Goal: Information Seeking & Learning: Learn about a topic

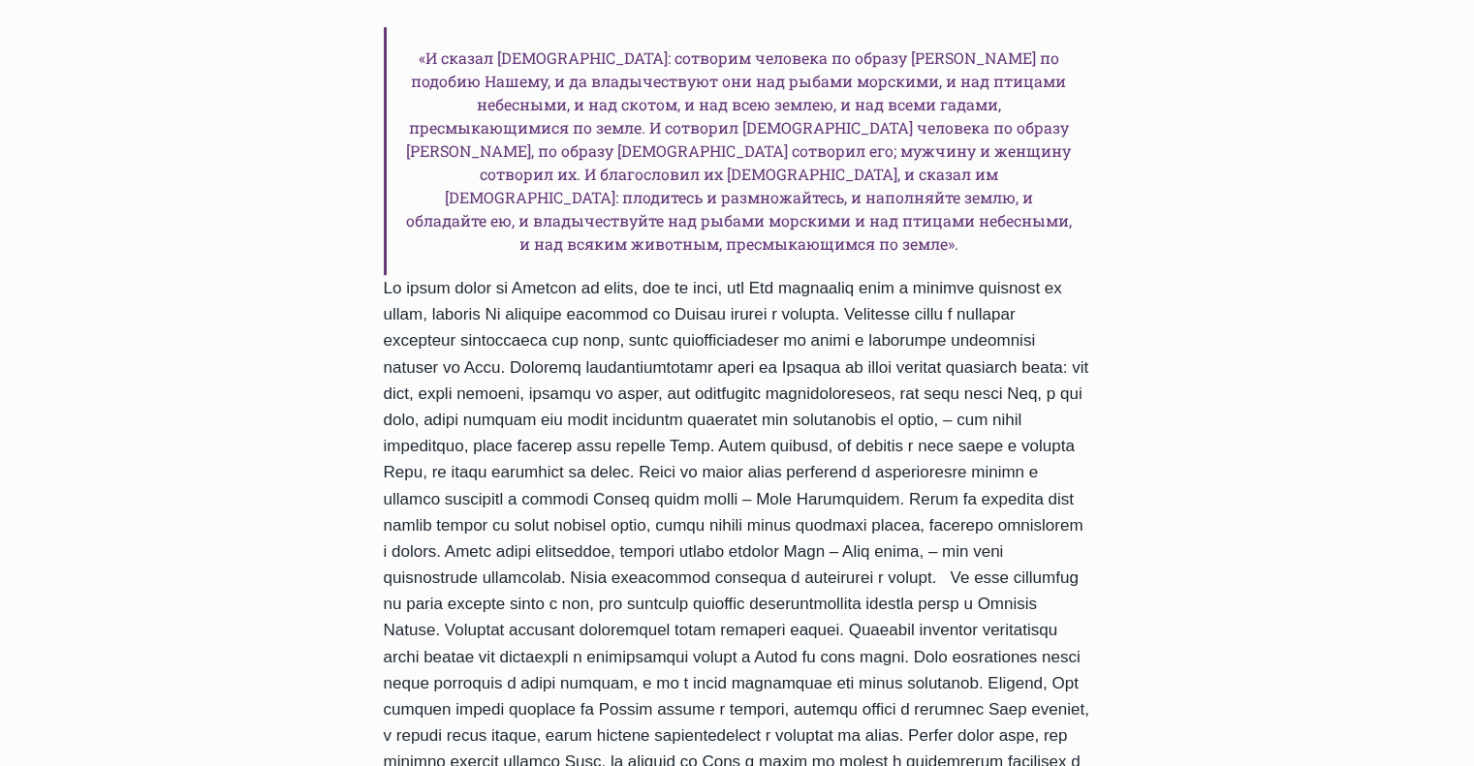
scroll to position [1550, 0]
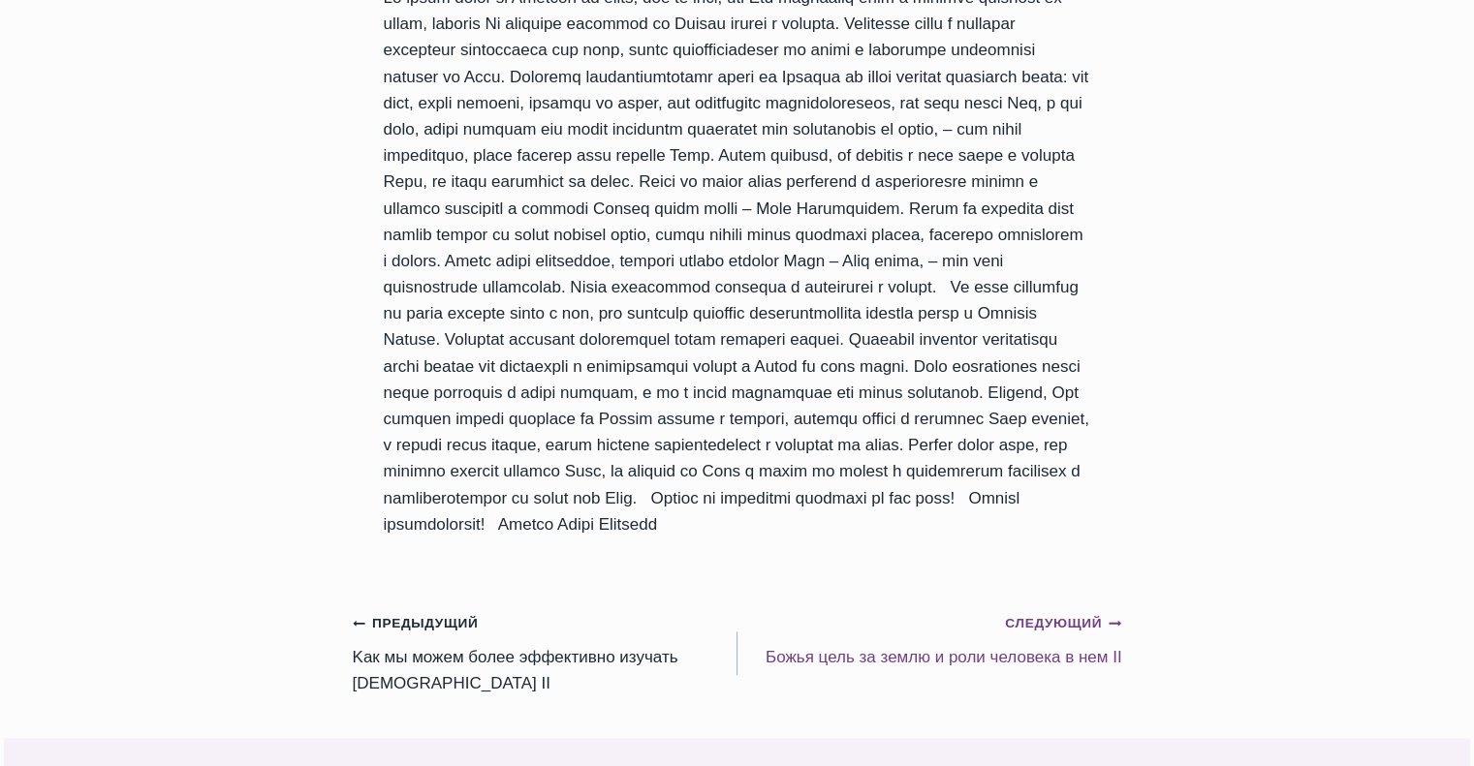
click at [1085, 613] on small "Следующий Продолжить" at bounding box center [1063, 623] width 116 height 21
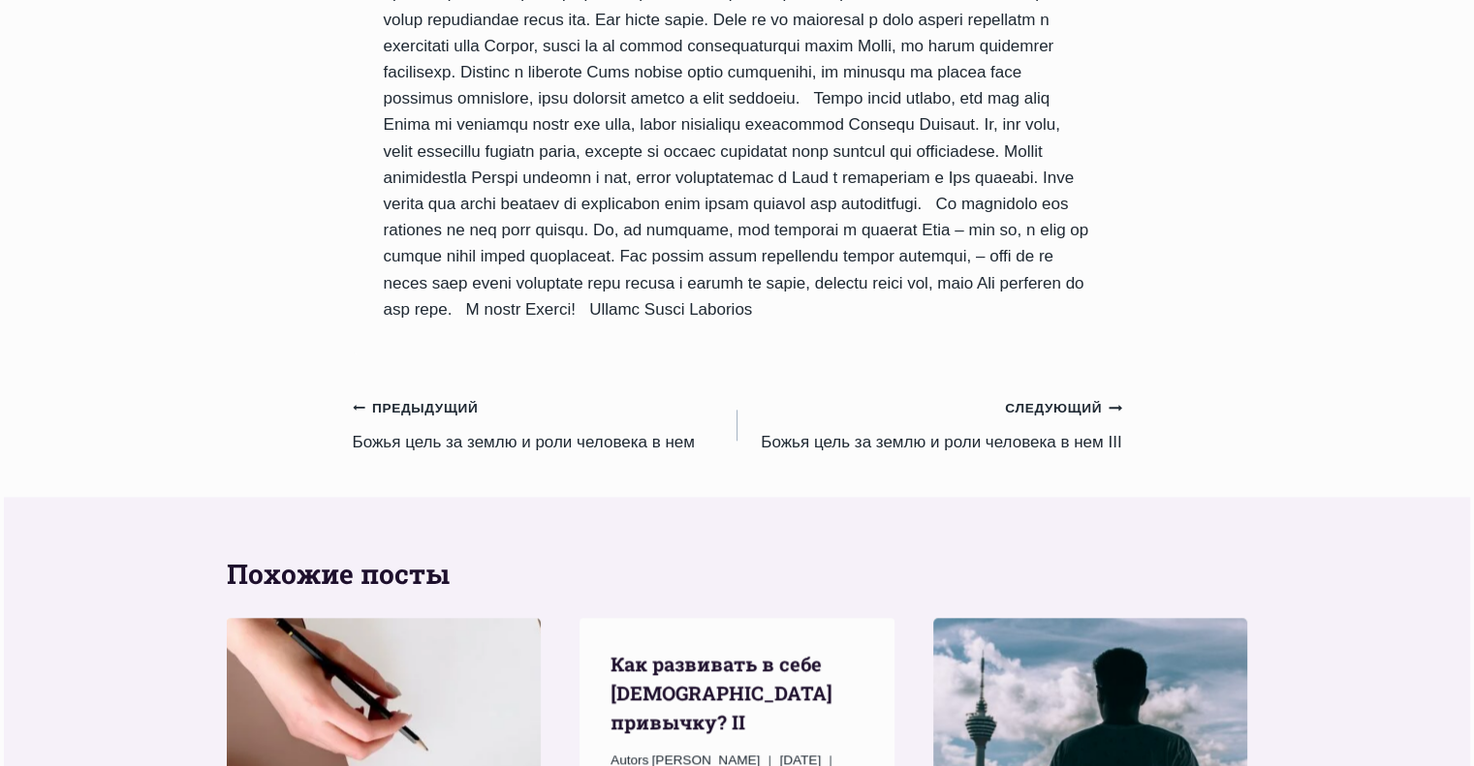
scroll to position [2035, 0]
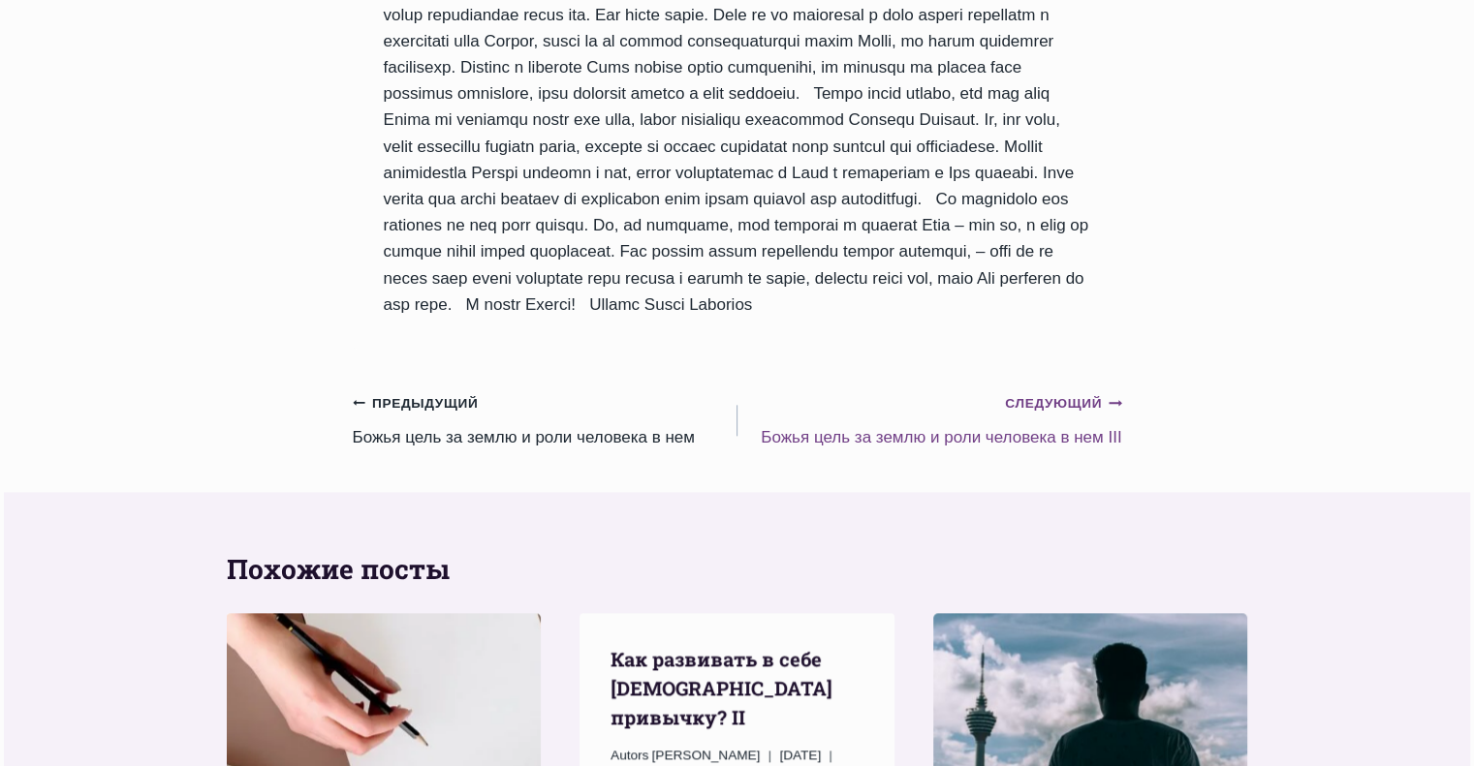
click at [1075, 402] on small "Следующий Продолжить" at bounding box center [1063, 403] width 116 height 21
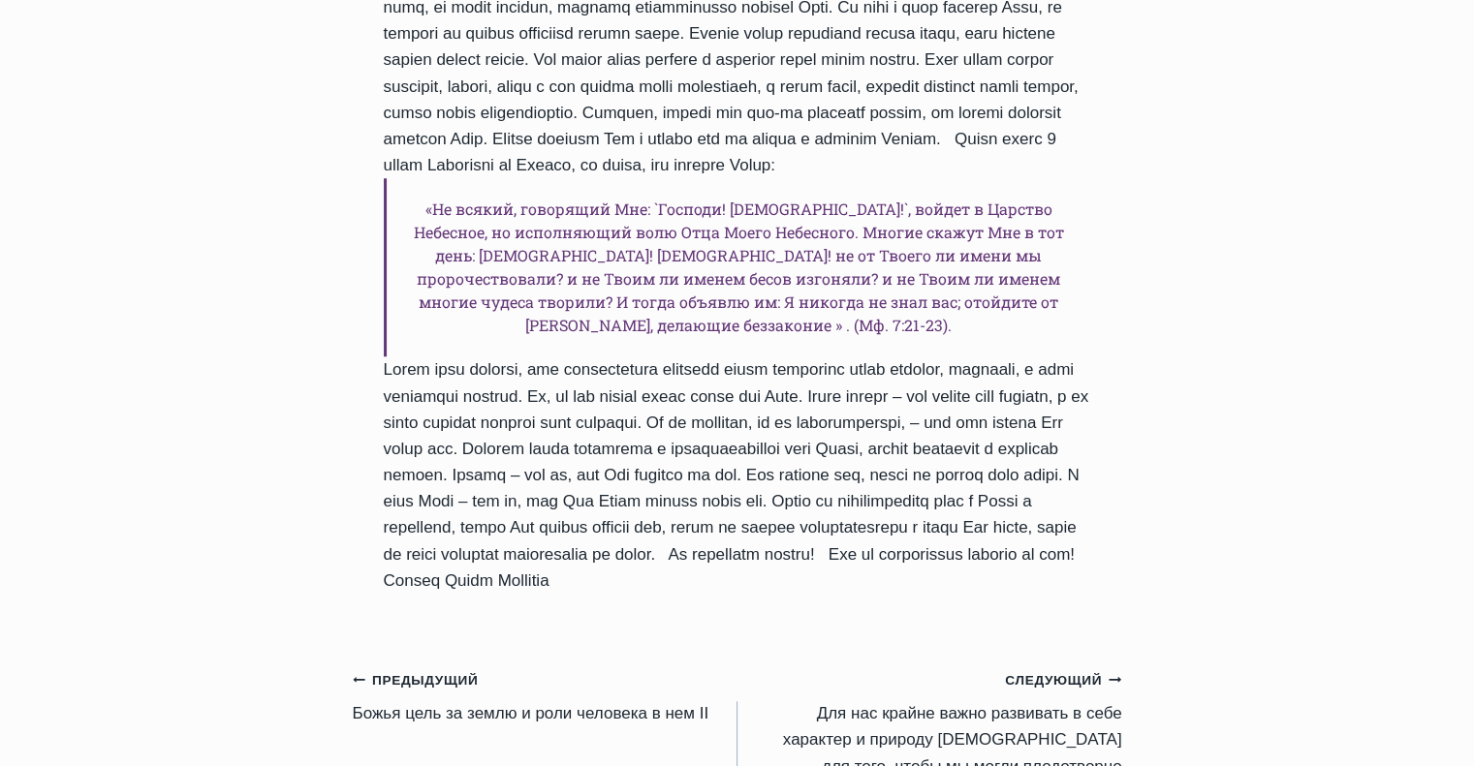
scroll to position [1938, 0]
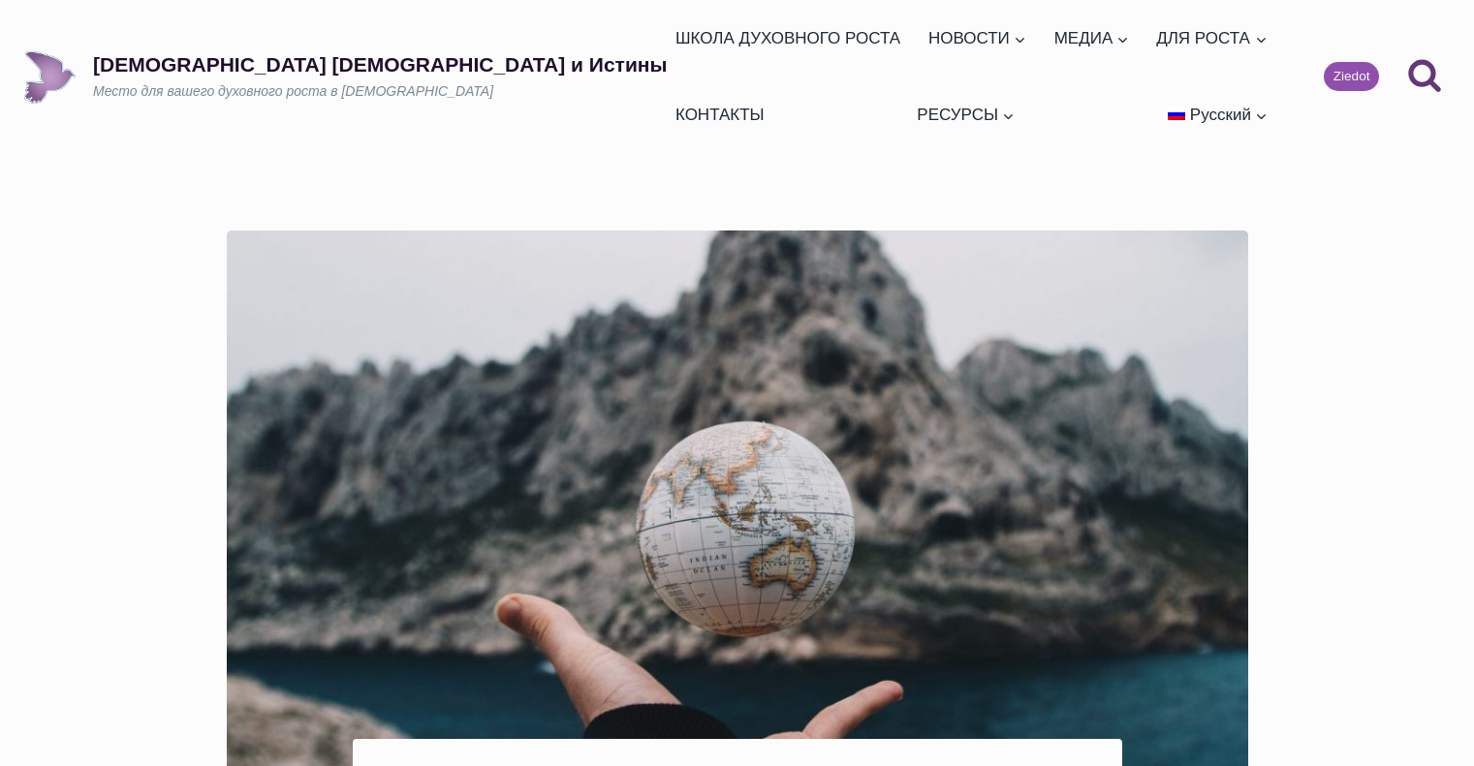
scroll to position [1109, 0]
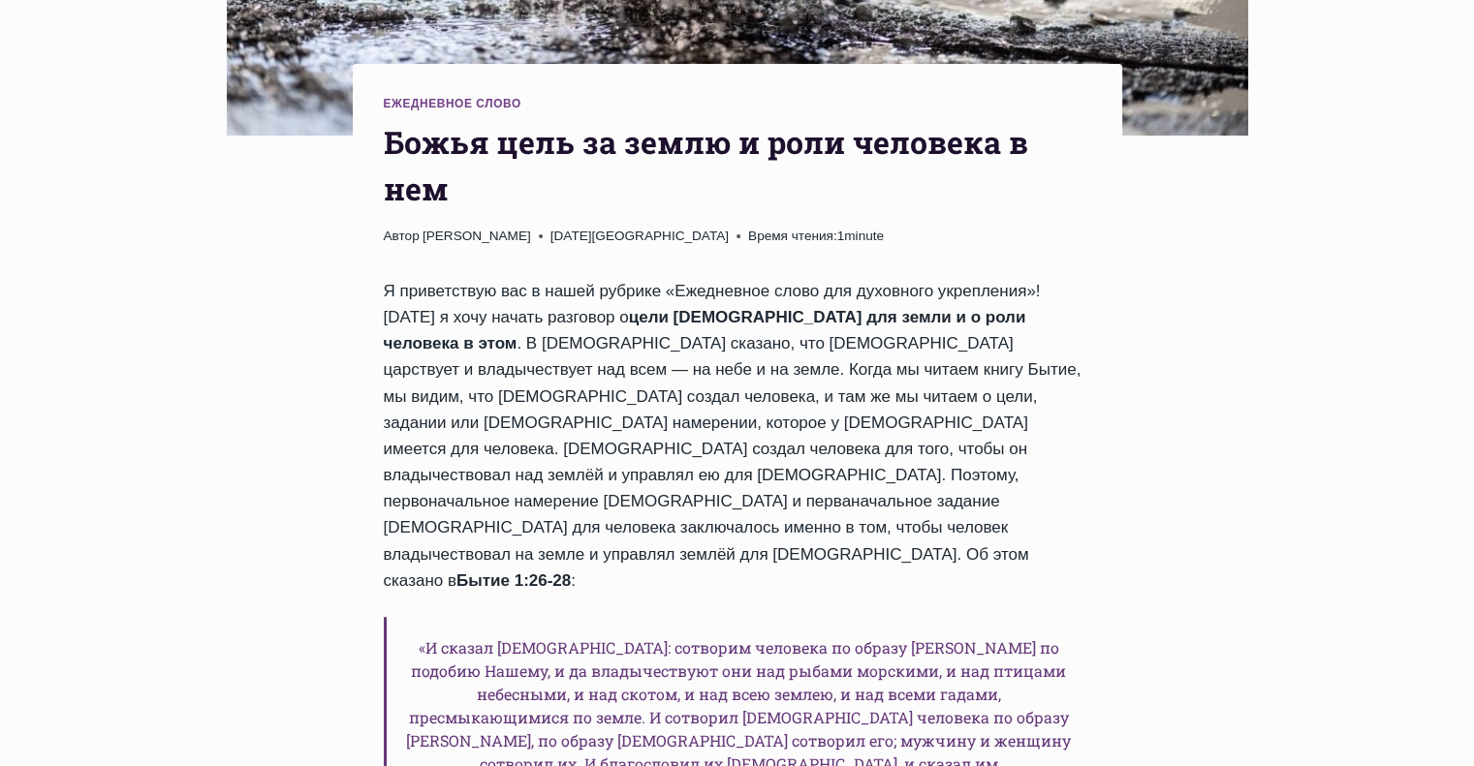
scroll to position [771, 0]
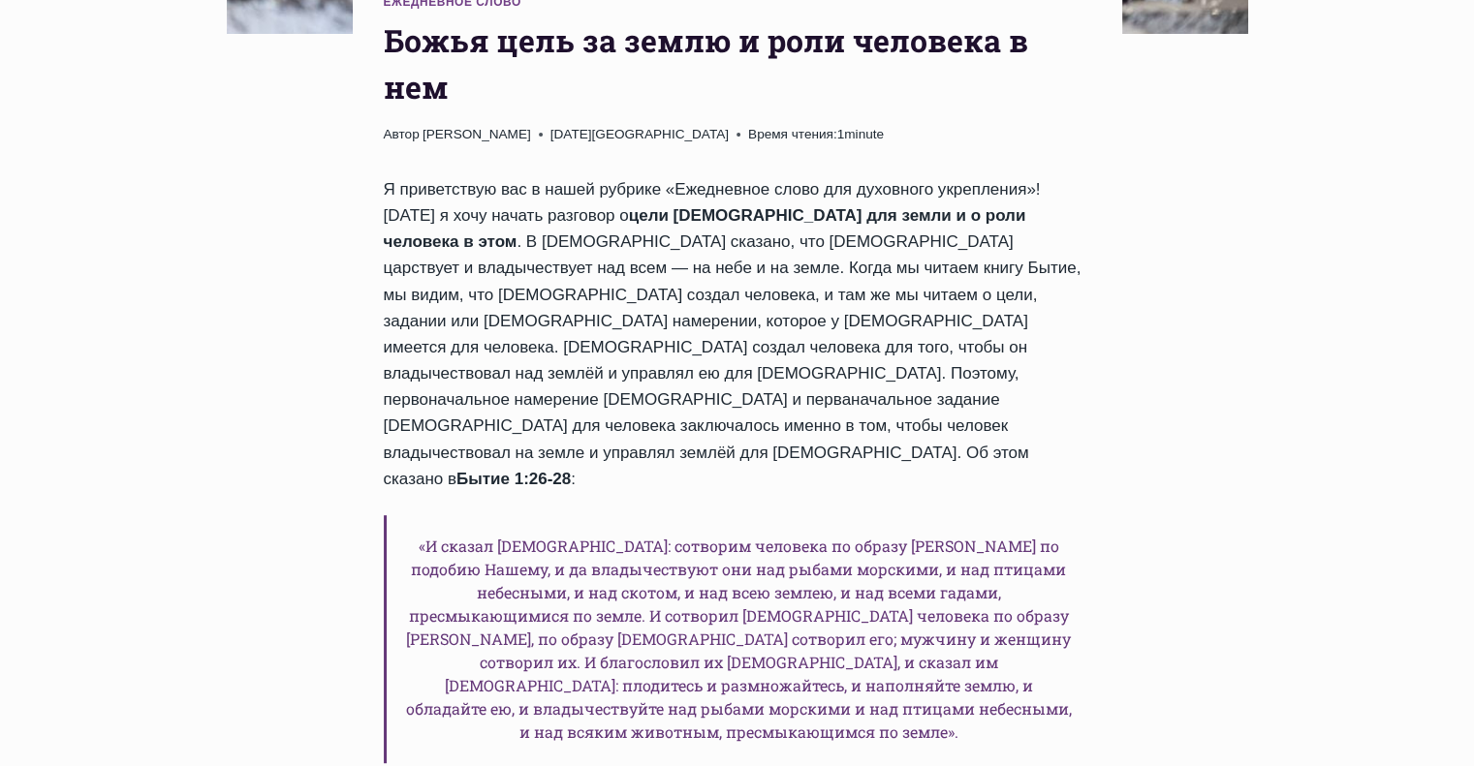
drag, startPoint x: 930, startPoint y: 218, endPoint x: 1096, endPoint y: 330, distance: 200.2
click at [1096, 330] on div "Ежедневное слово Божья цель за землю и роли человека в нем Автор [PERSON_NAME] …" at bounding box center [737, 655] width 769 height 1386
copy div "[DEMOGRAPHIC_DATA] создал человека для того, чтобы он владычествовал над землёй…"
